Goal: Information Seeking & Learning: Learn about a topic

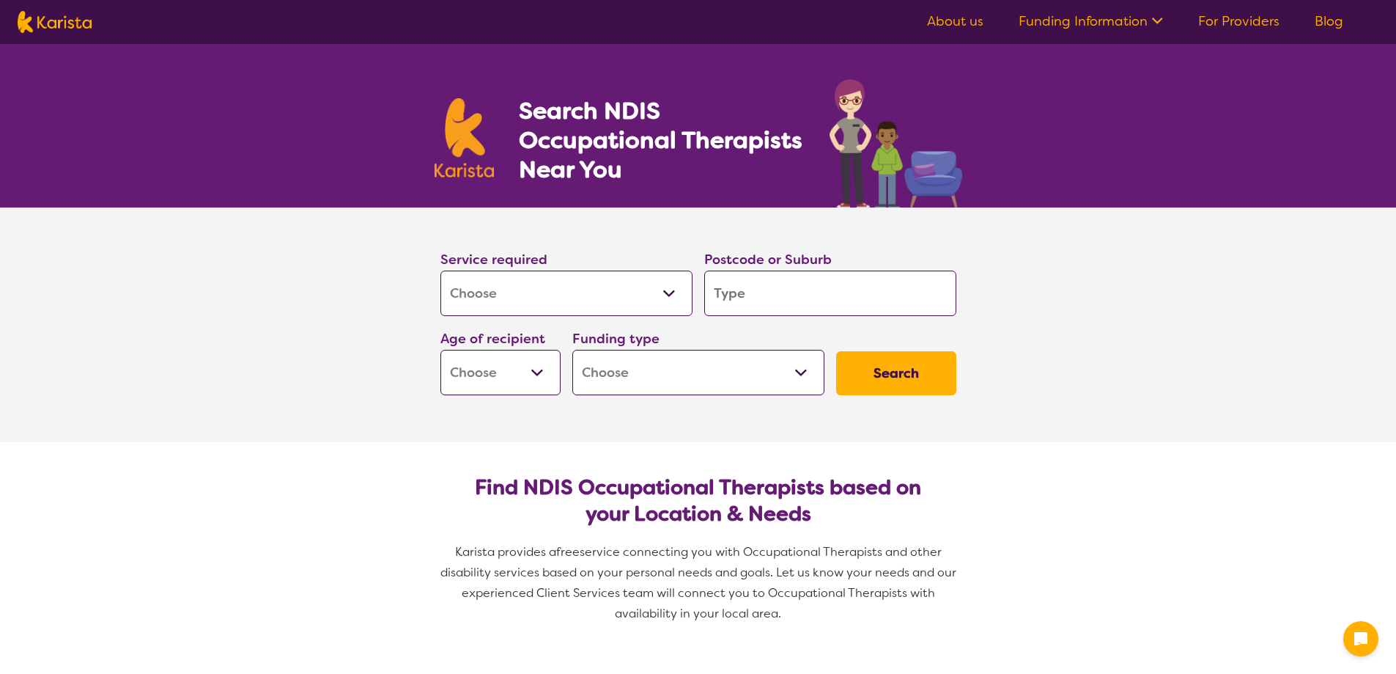
select select "[MEDICAL_DATA]"
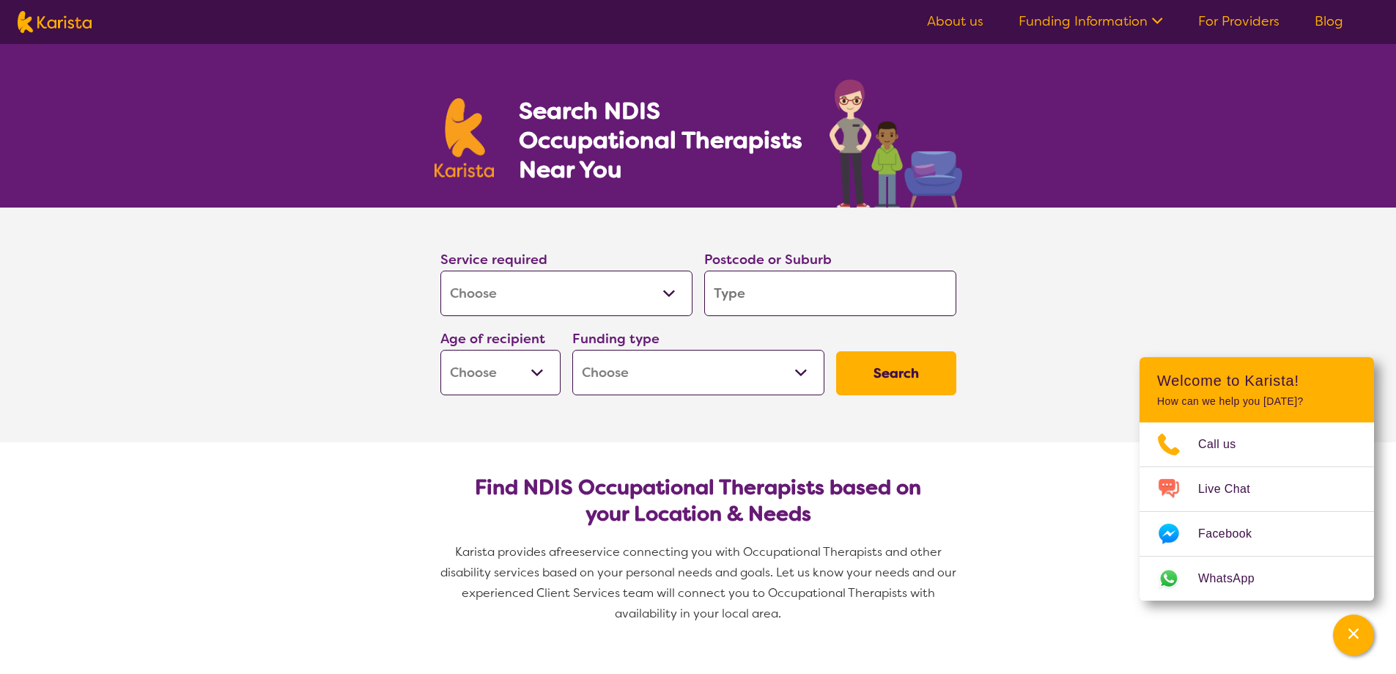
click at [800, 294] on input "search" at bounding box center [830, 292] width 252 height 45
type input "3"
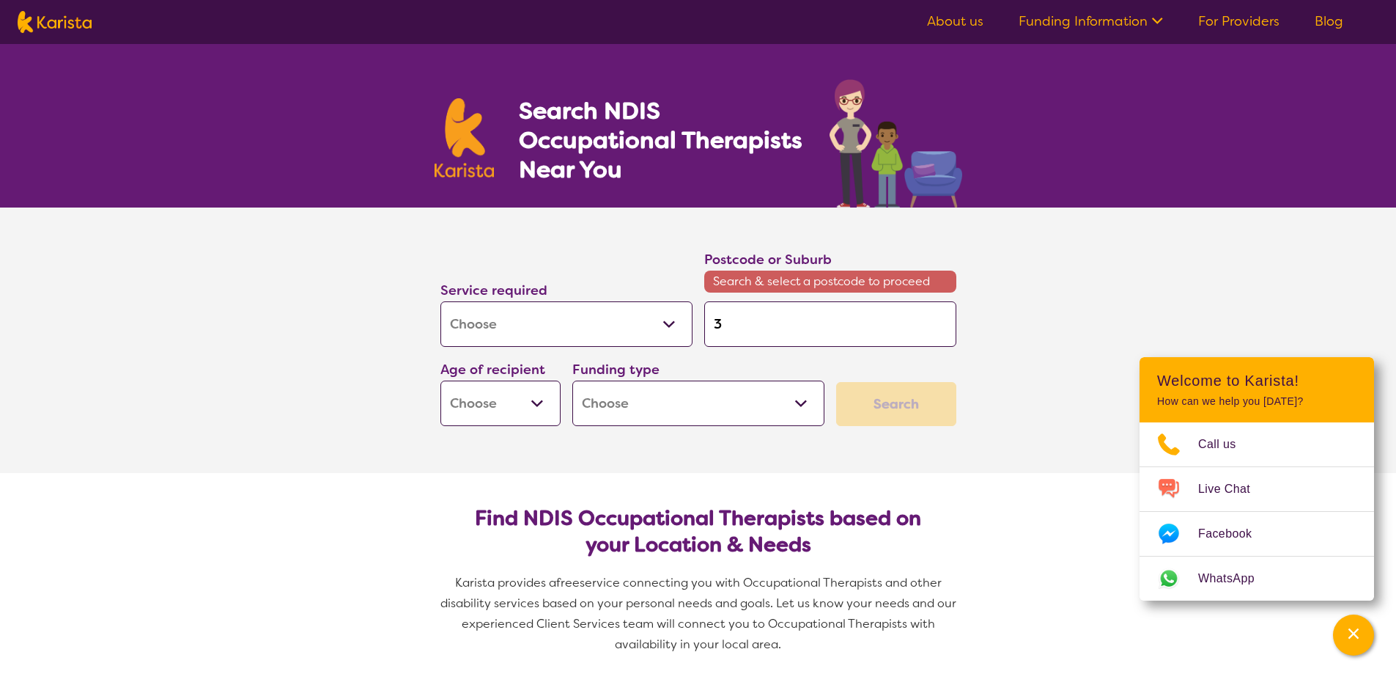
type input "33"
type input "333"
type input "3331"
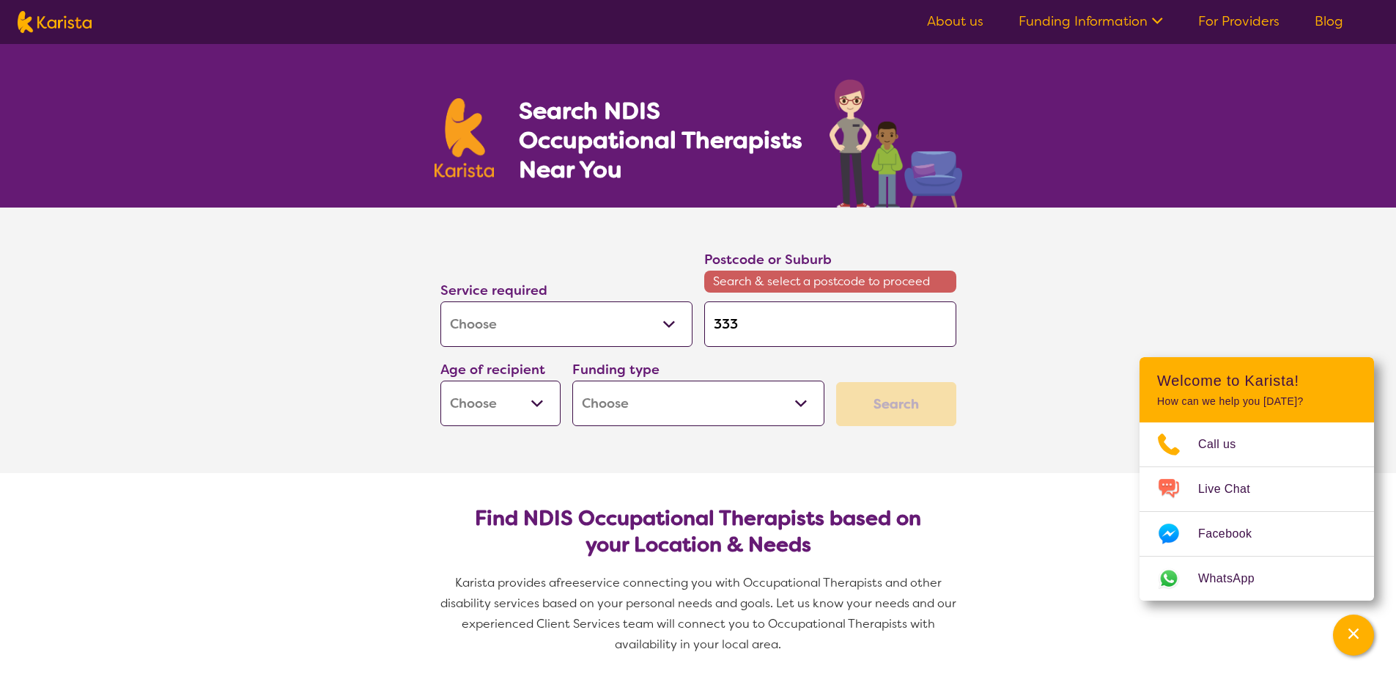
type input "3331"
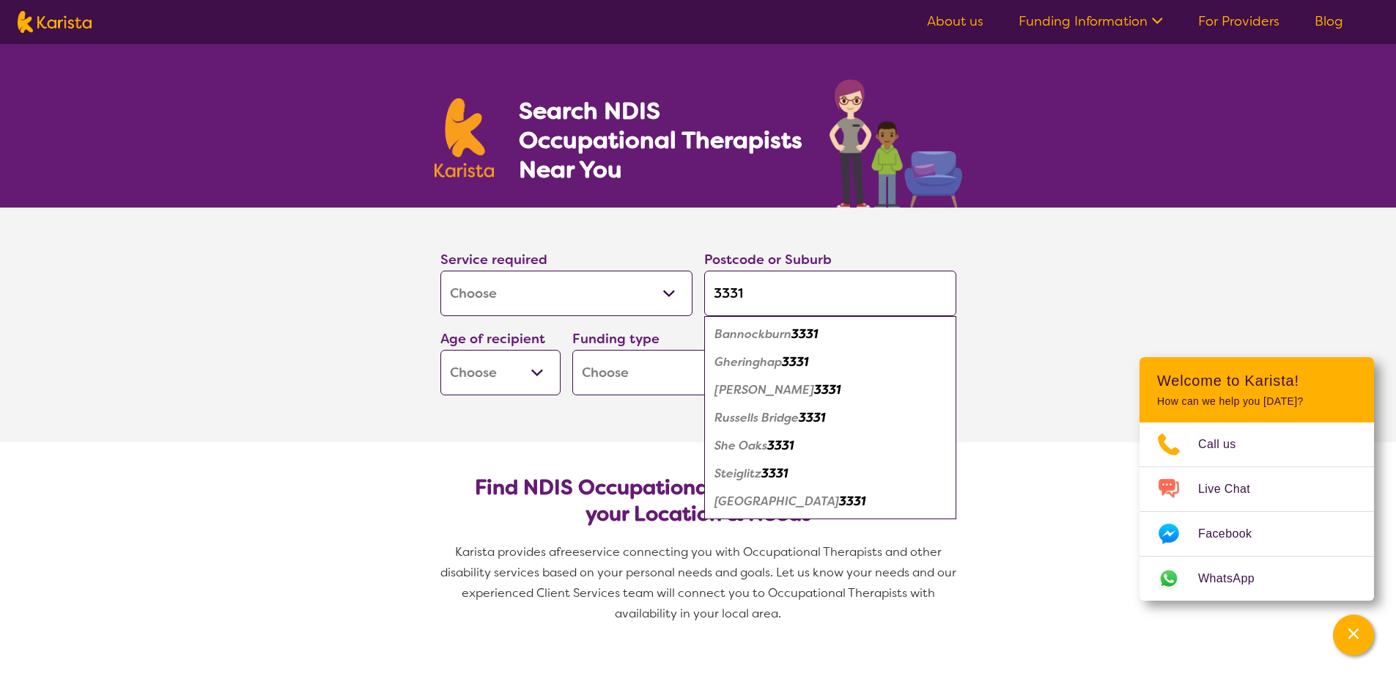
type input "3331"
click at [795, 336] on em "3331" at bounding box center [805, 333] width 26 height 15
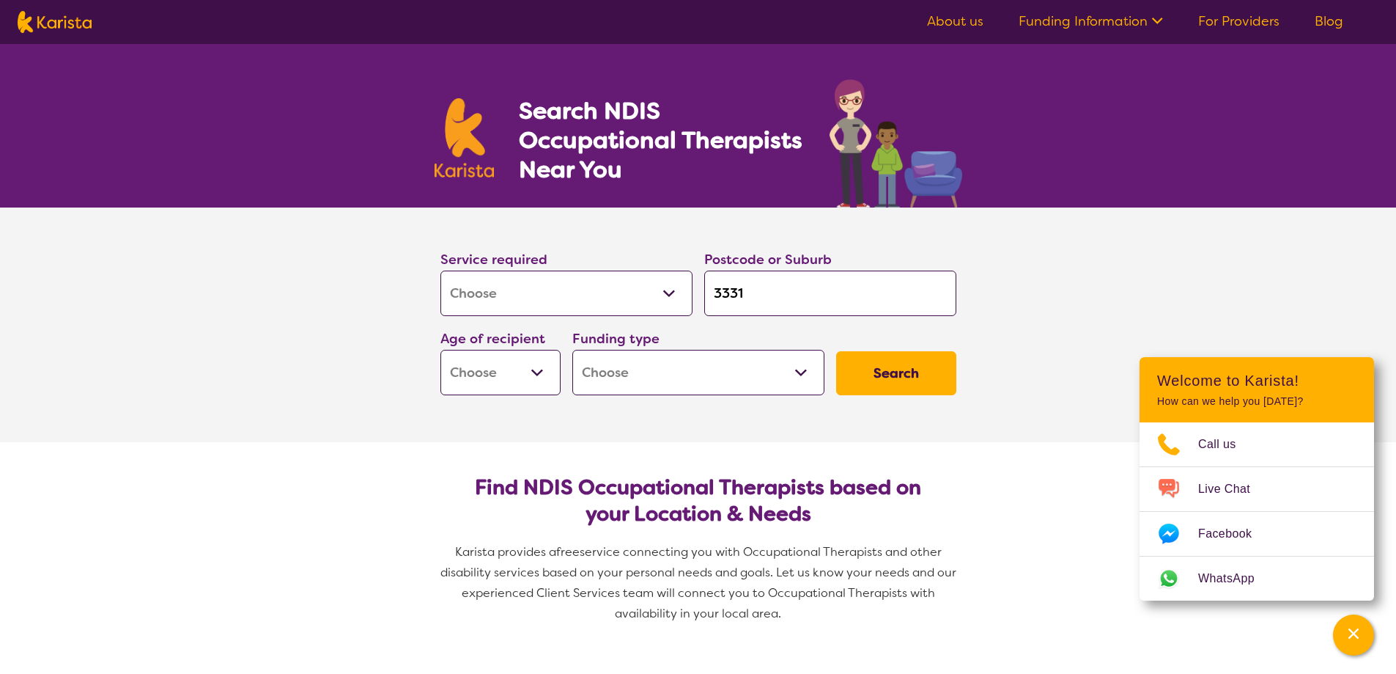
click at [772, 291] on input "3331" at bounding box center [830, 292] width 252 height 45
click at [539, 375] on select "Early Childhood - 0 to 9 Child - 10 to 11 Adolescent - 12 to 17 Adult - 18 to 6…" at bounding box center [500, 372] width 120 height 45
select select "AG"
click at [440, 350] on select "Early Childhood - 0 to 9 Child - 10 to 11 Adolescent - 12 to 17 Adult - 18 to 6…" at bounding box center [500, 372] width 120 height 45
select select "AG"
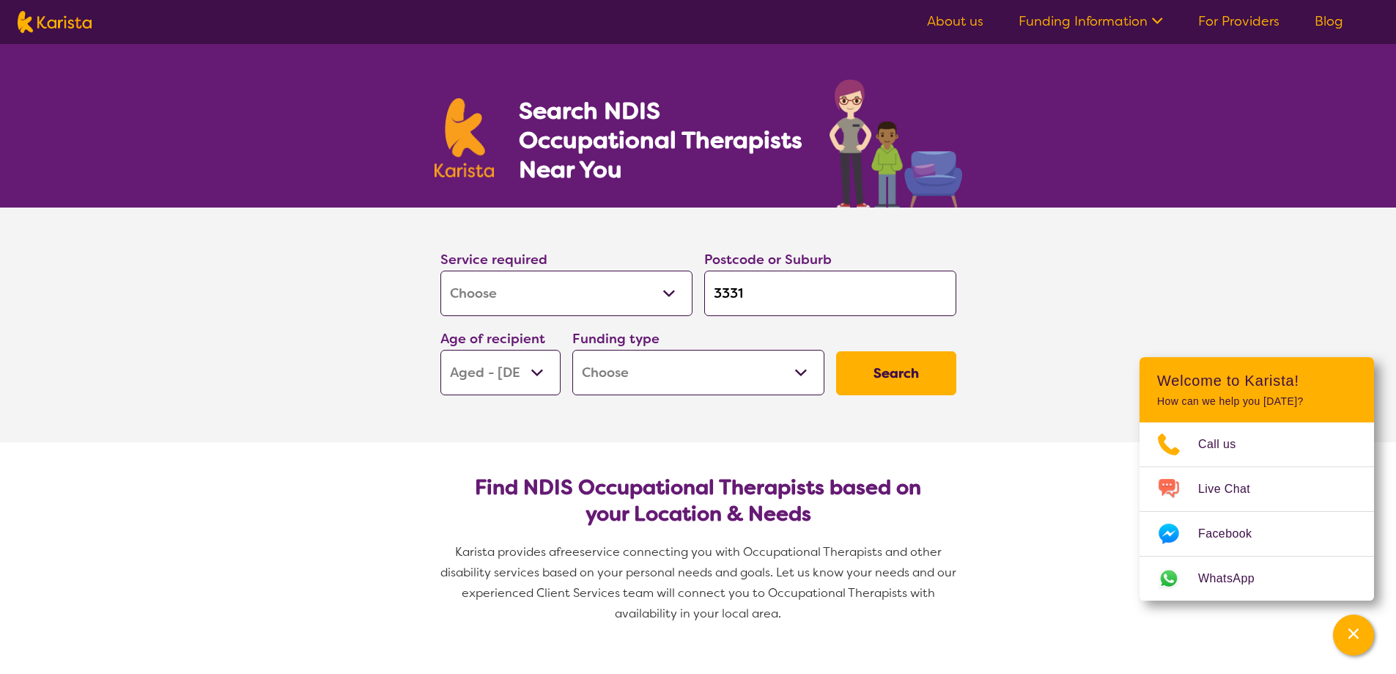
click at [701, 366] on select "Home Care Package (HCP) National Disability Insurance Scheme (NDIS) I don't know" at bounding box center [698, 372] width 252 height 45
click at [716, 369] on select "Home Care Package (HCP) National Disability Insurance Scheme (NDIS) I don't know" at bounding box center [698, 372] width 252 height 45
click at [715, 369] on select "Home Care Package (HCP) National Disability Insurance Scheme (NDIS) I don't know" at bounding box center [698, 372] width 252 height 45
click at [633, 368] on select "Home Care Package (HCP) National Disability Insurance Scheme (NDIS) I don't know" at bounding box center [698, 372] width 252 height 45
click at [871, 371] on button "Search" at bounding box center [896, 373] width 120 height 44
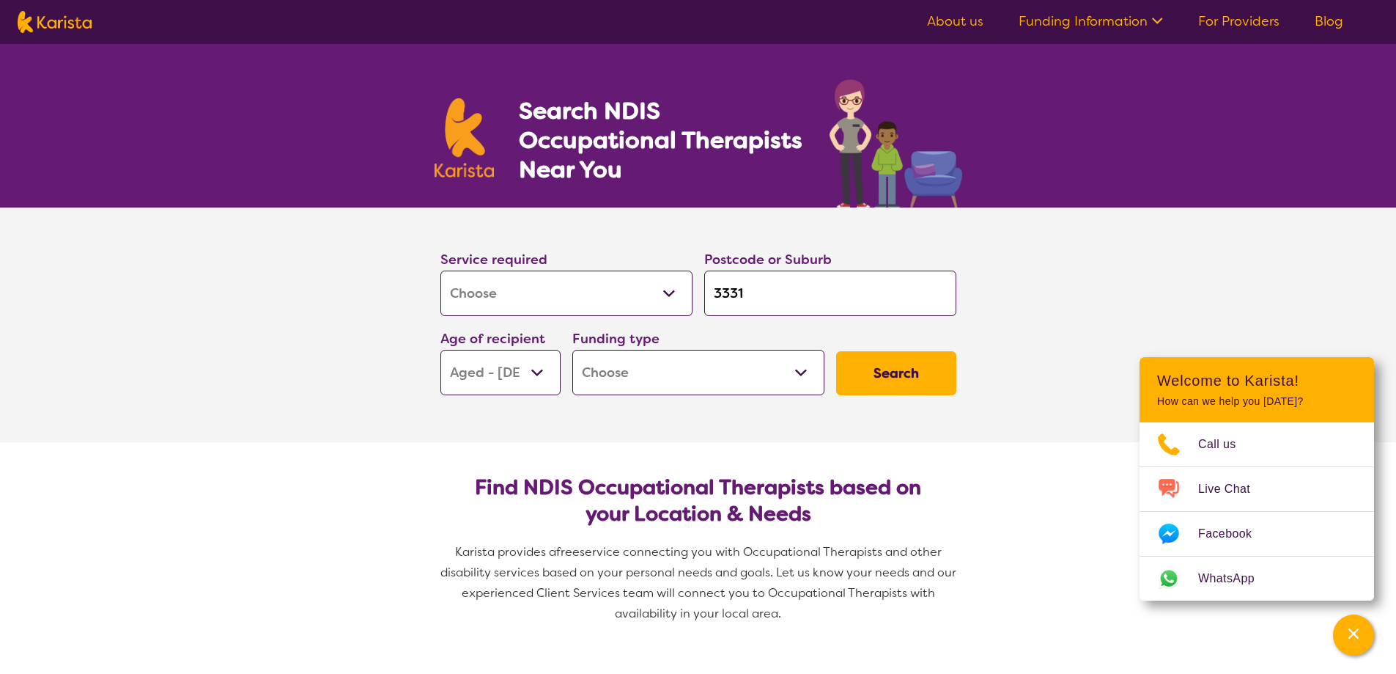
click at [800, 373] on select "Home Care Package (HCP) National Disability Insurance Scheme (NDIS) I don't know" at bounding box center [698, 372] width 252 height 45
select select "i-don-t-know"
click at [572, 350] on select "Home Care Package (HCP) National Disability Insurance Scheme (NDIS) I don't know" at bounding box center [698, 372] width 252 height 45
select select "i-don-t-know"
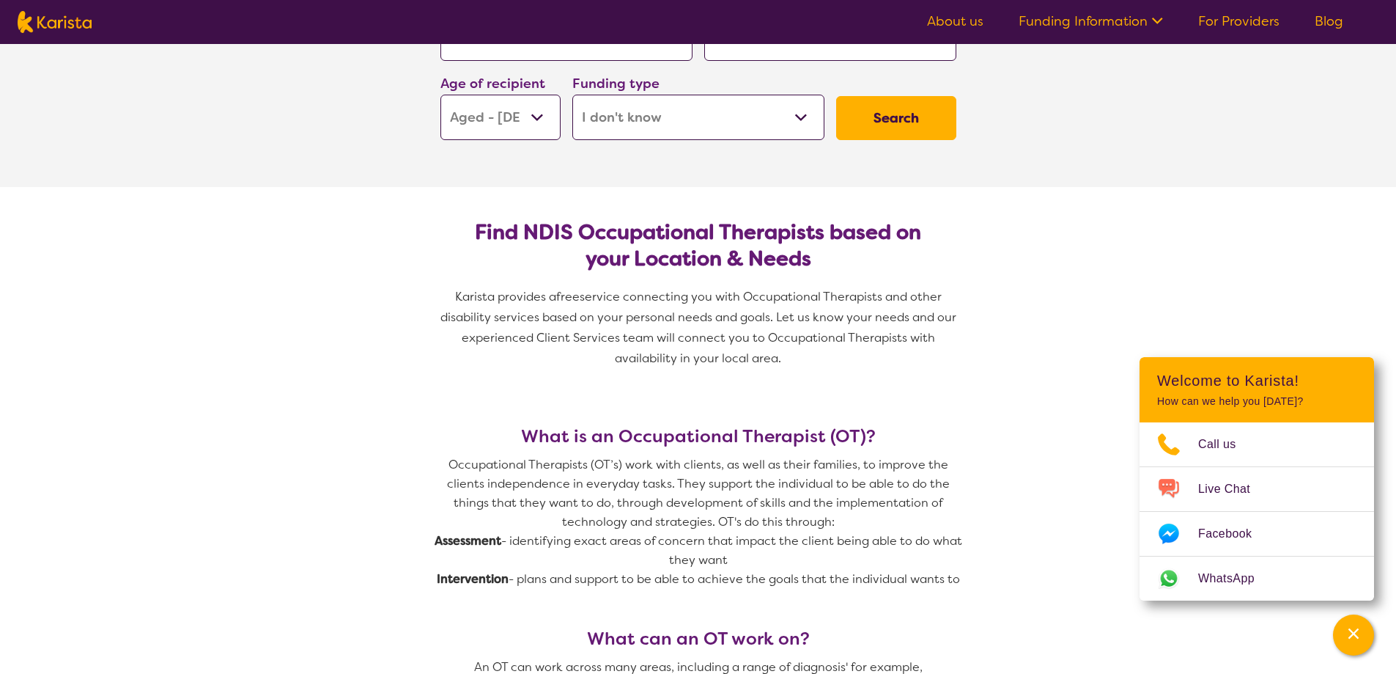
scroll to position [293, 0]
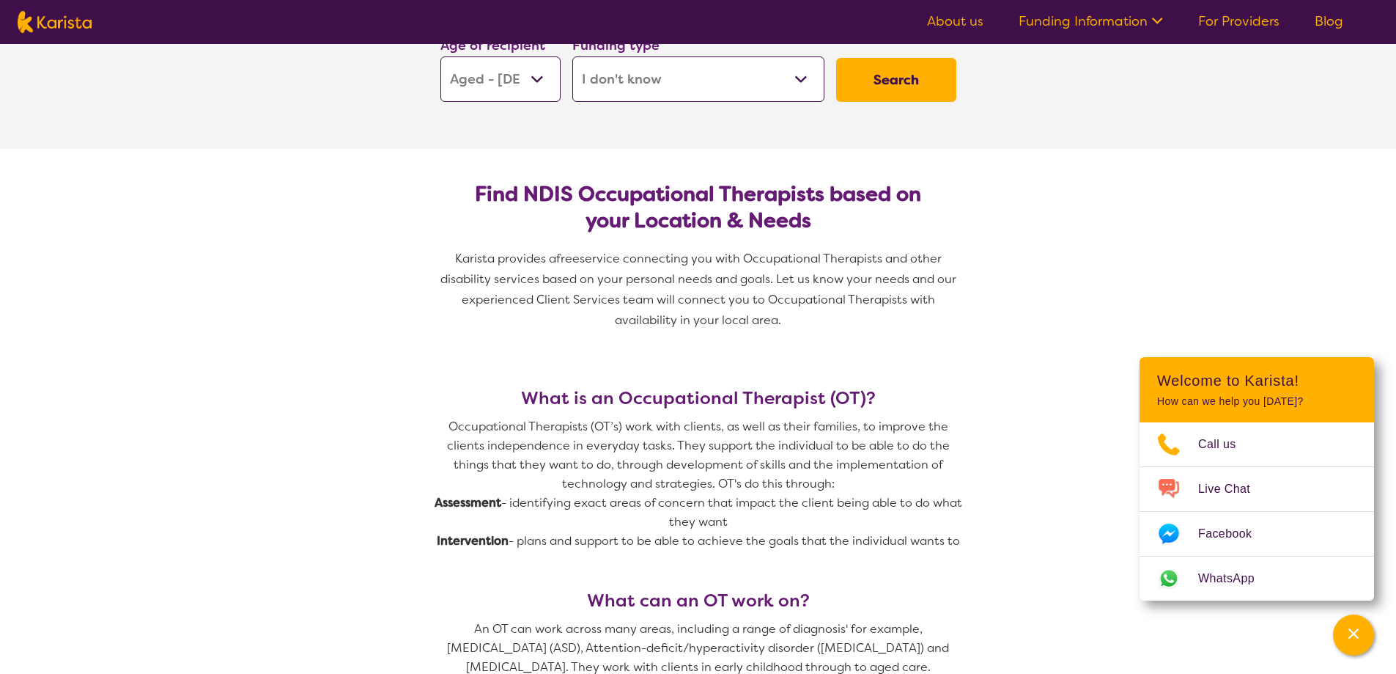
click at [918, 83] on button "Search" at bounding box center [896, 80] width 120 height 44
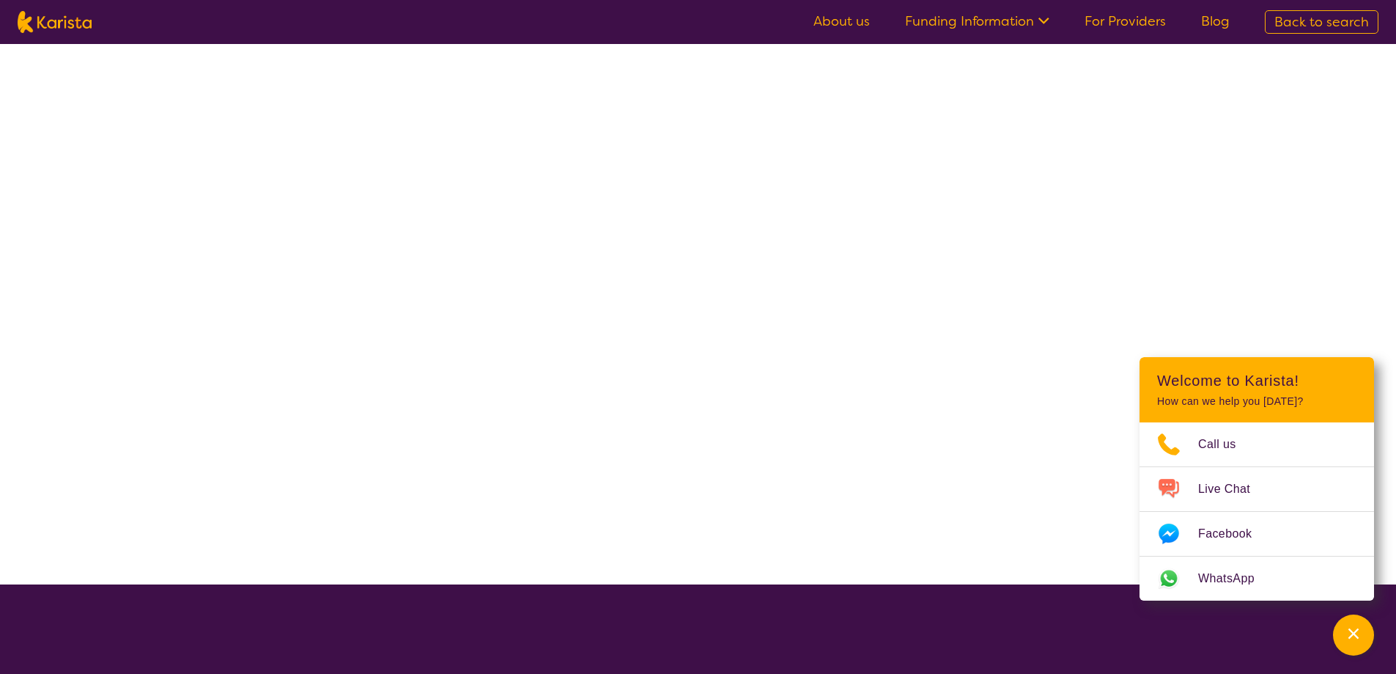
select select "[MEDICAL_DATA]"
select select "AG"
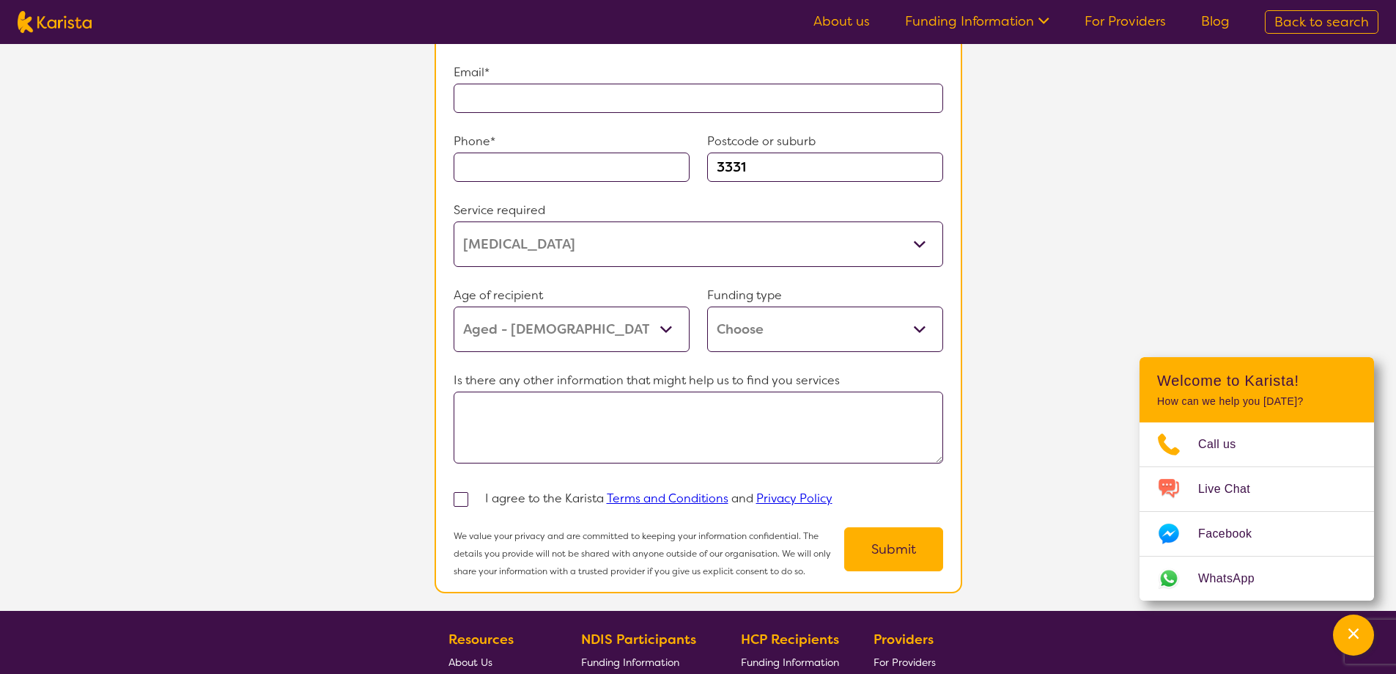
scroll to position [1246, 0]
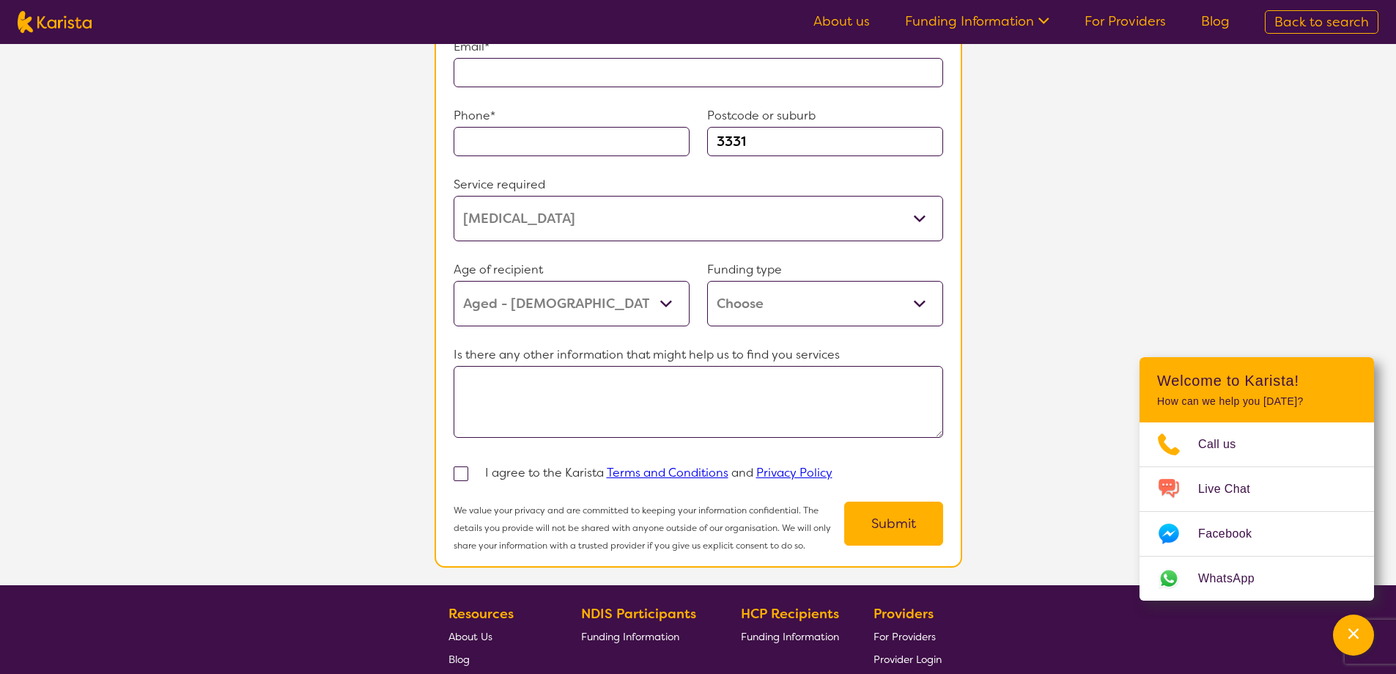
click at [871, 294] on select "Home Care Package (HCP) Home Care Package - Level 1 Home Care Package - Level 2…" at bounding box center [825, 303] width 236 height 45
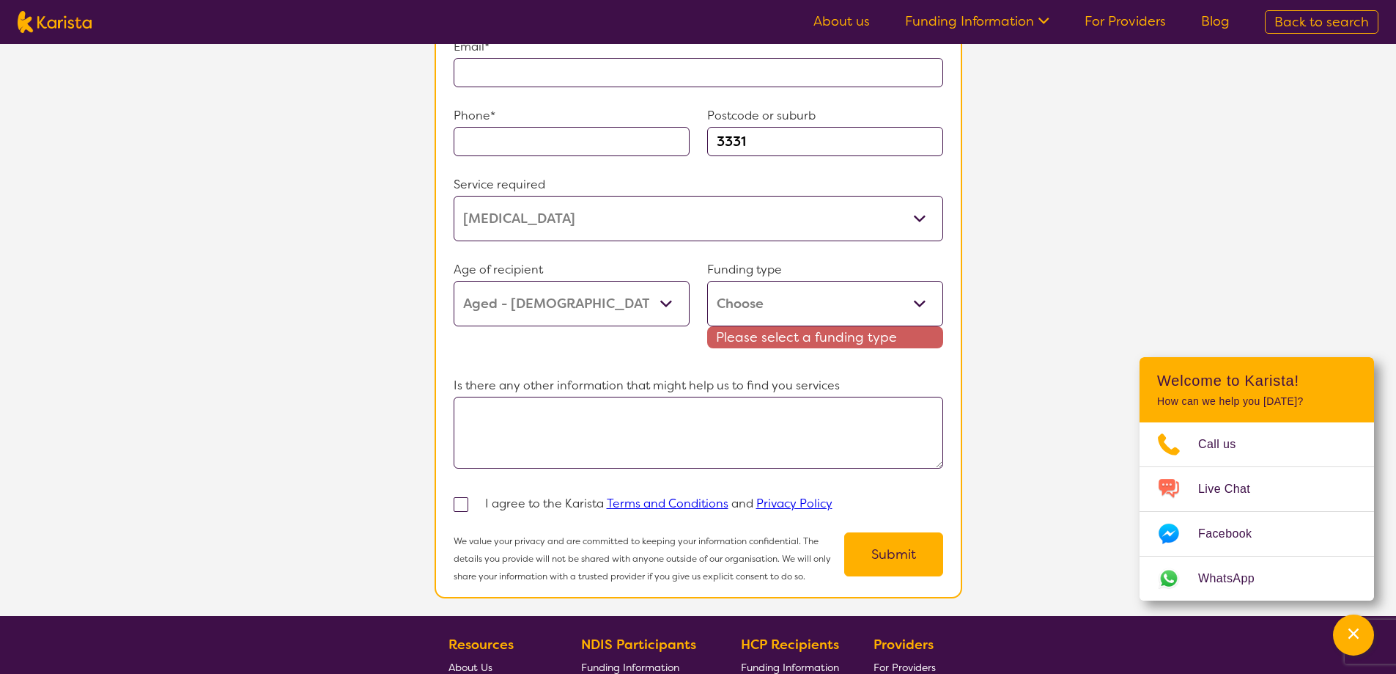
click at [1086, 234] on section "Tell us more Our Client Services team are experienced in finding and connecting…" at bounding box center [698, 179] width 1396 height 872
click at [1067, 292] on section "Tell us more Our Client Services team are experienced in finding and connecting…" at bounding box center [698, 179] width 1396 height 872
click at [350, 221] on section "Tell us more Our Client Services team are experienced in finding and connecting…" at bounding box center [698, 179] width 1396 height 872
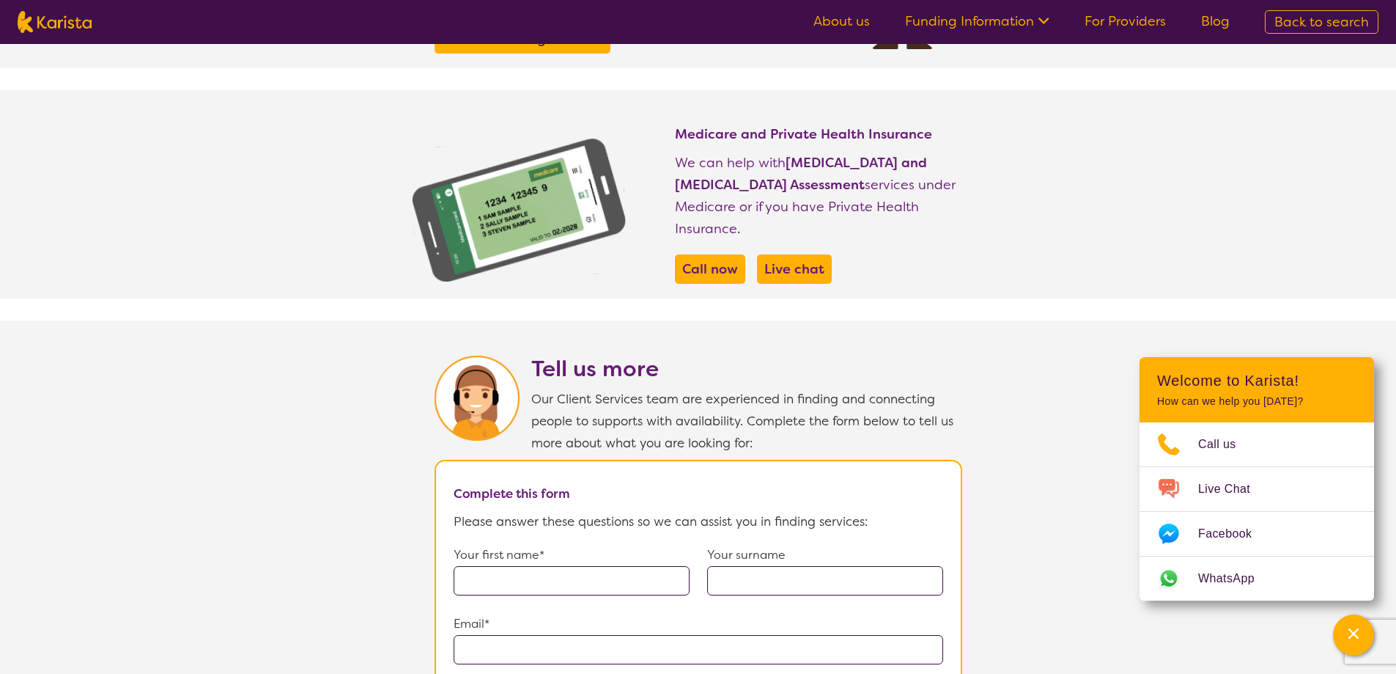
scroll to position [440, 0]
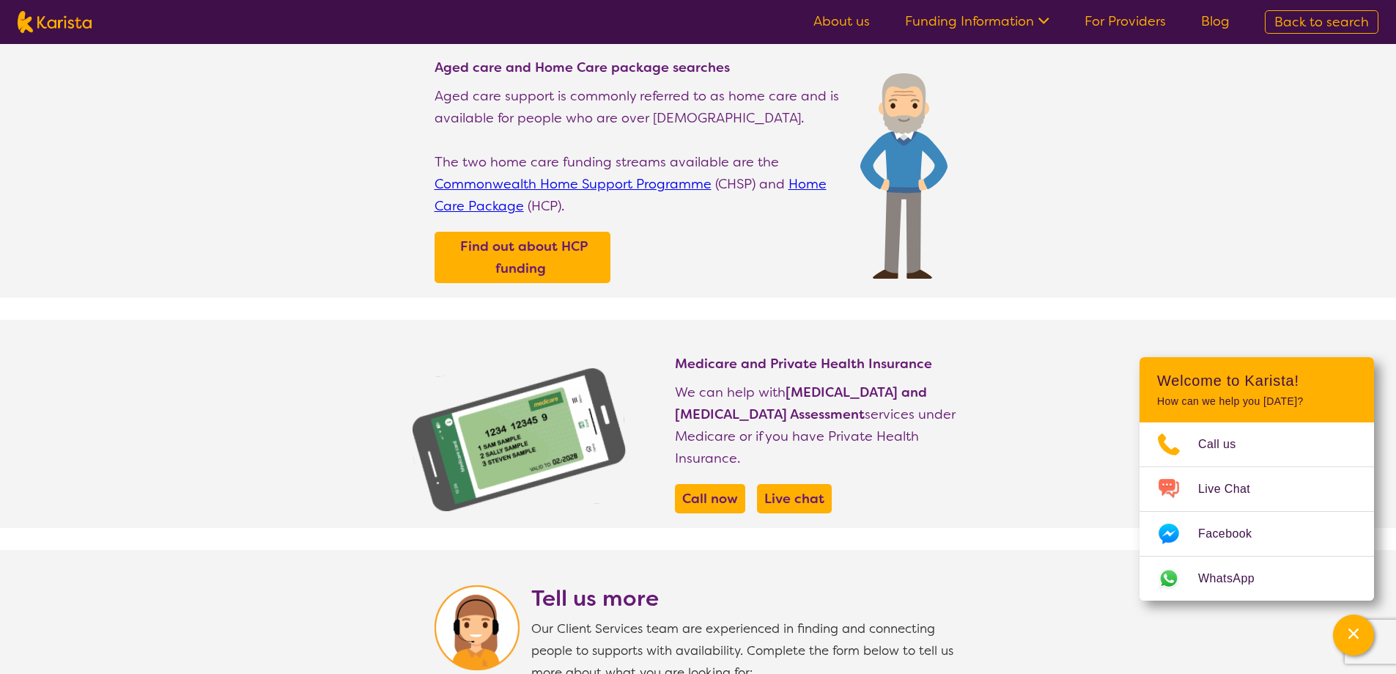
select select "[MEDICAL_DATA]"
select select "AG"
select select "i-don-t-know"
select select "[MEDICAL_DATA]"
select select "AG"
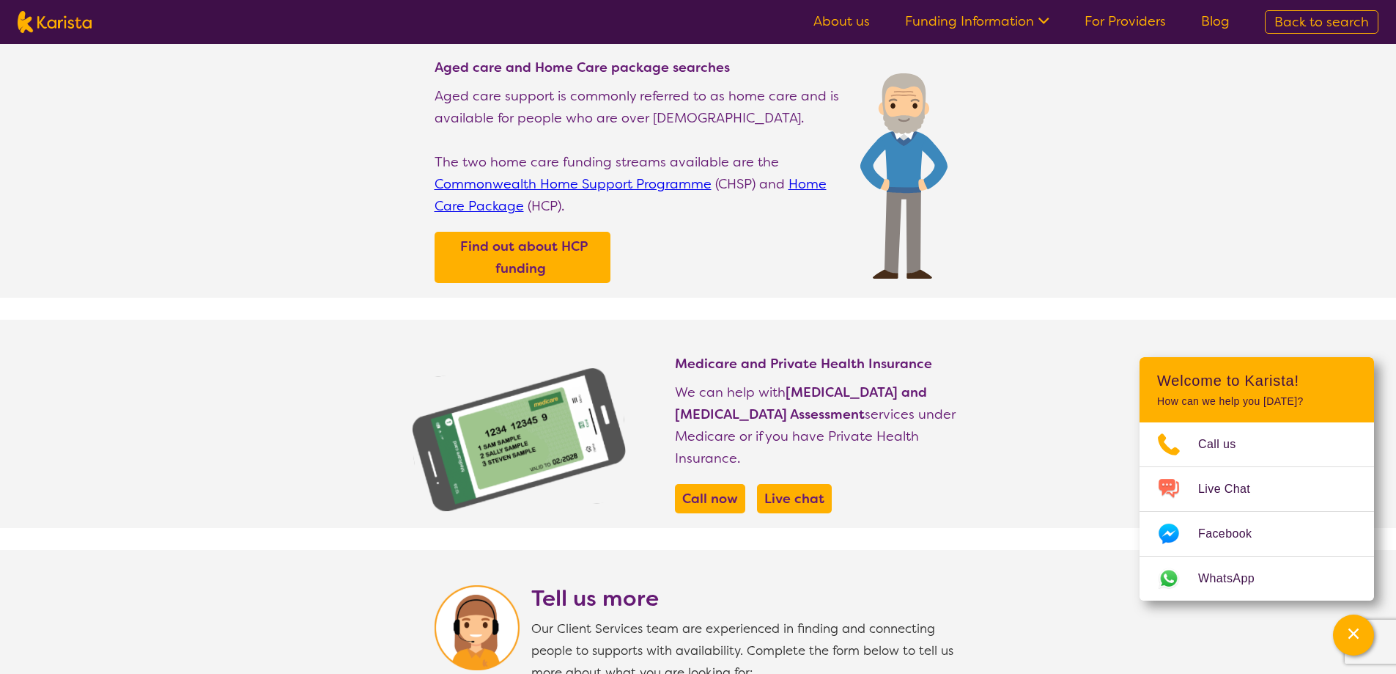
select select "i-don-t-know"
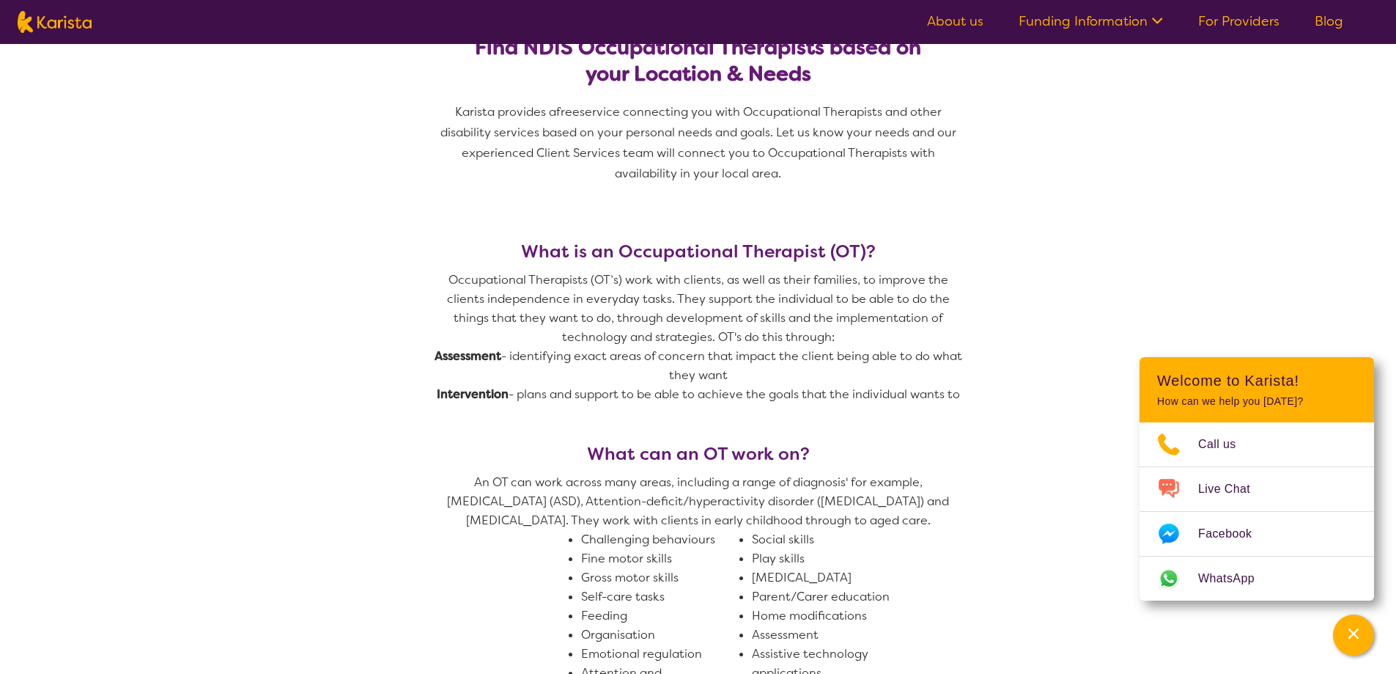
scroll to position [293, 0]
